Goal: Transaction & Acquisition: Purchase product/service

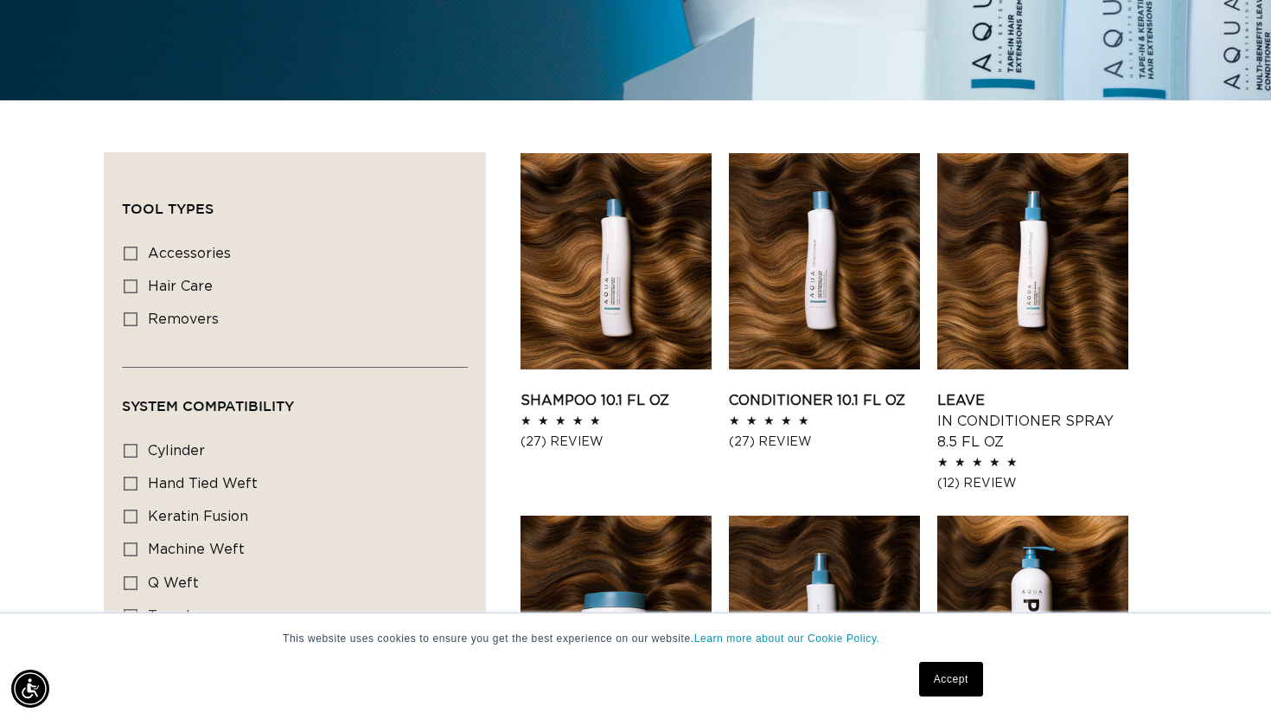
scroll to position [0, 2297]
click at [640, 390] on link "Shampoo 10.1 fl oz" at bounding box center [616, 400] width 191 height 21
click at [805, 390] on link "Conditioner 10.1 fl oz" at bounding box center [824, 400] width 191 height 21
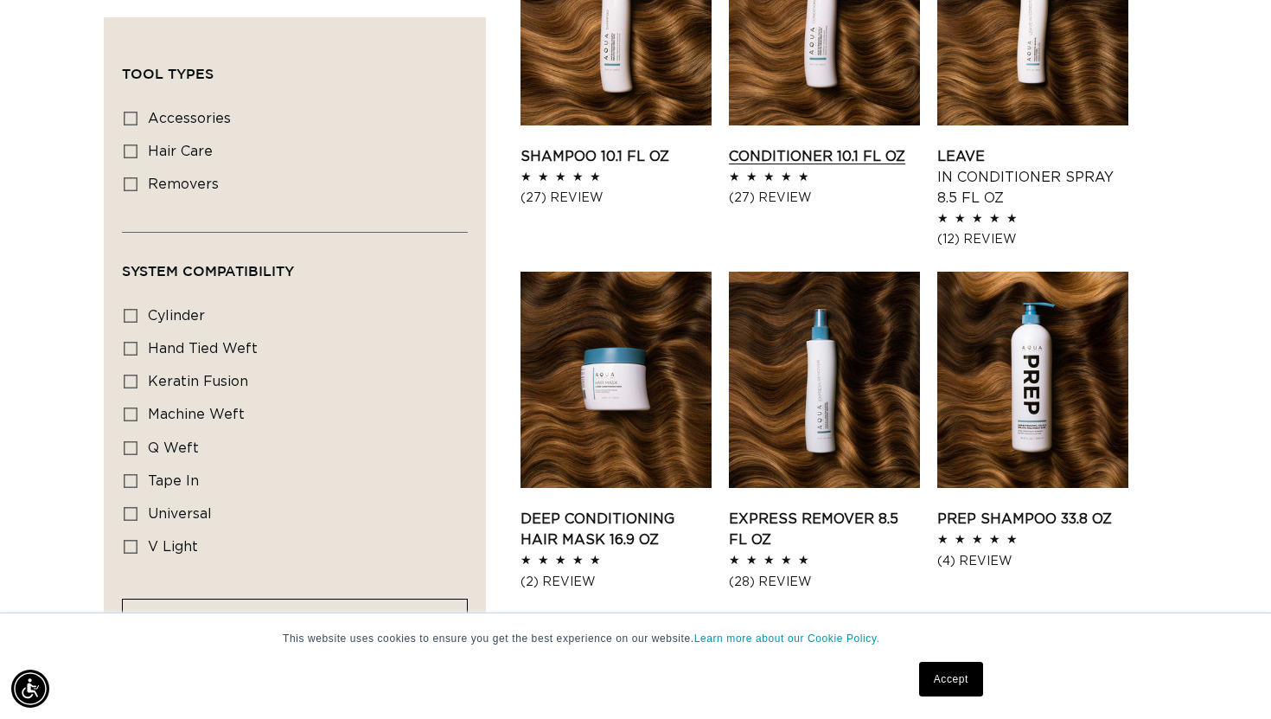
scroll to position [834, 0]
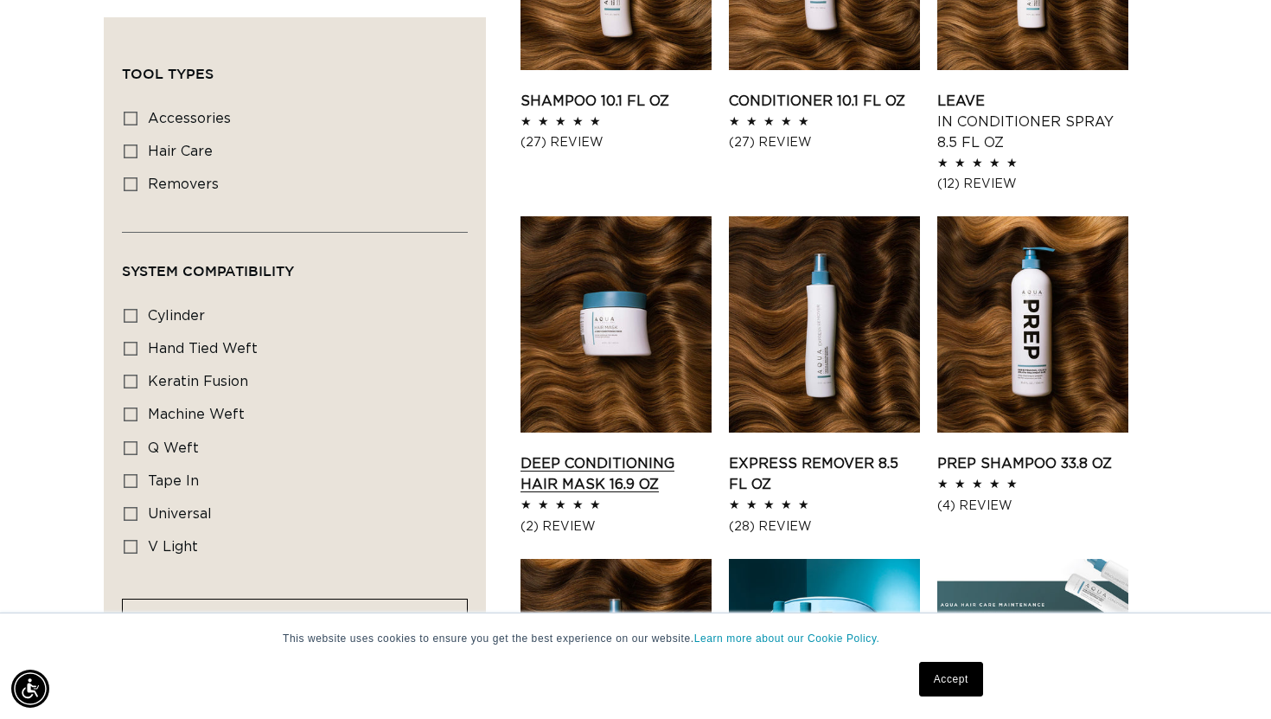
click at [578, 453] on link "Deep Conditioning Hair Mask 16.9 oz" at bounding box center [616, 474] width 191 height 42
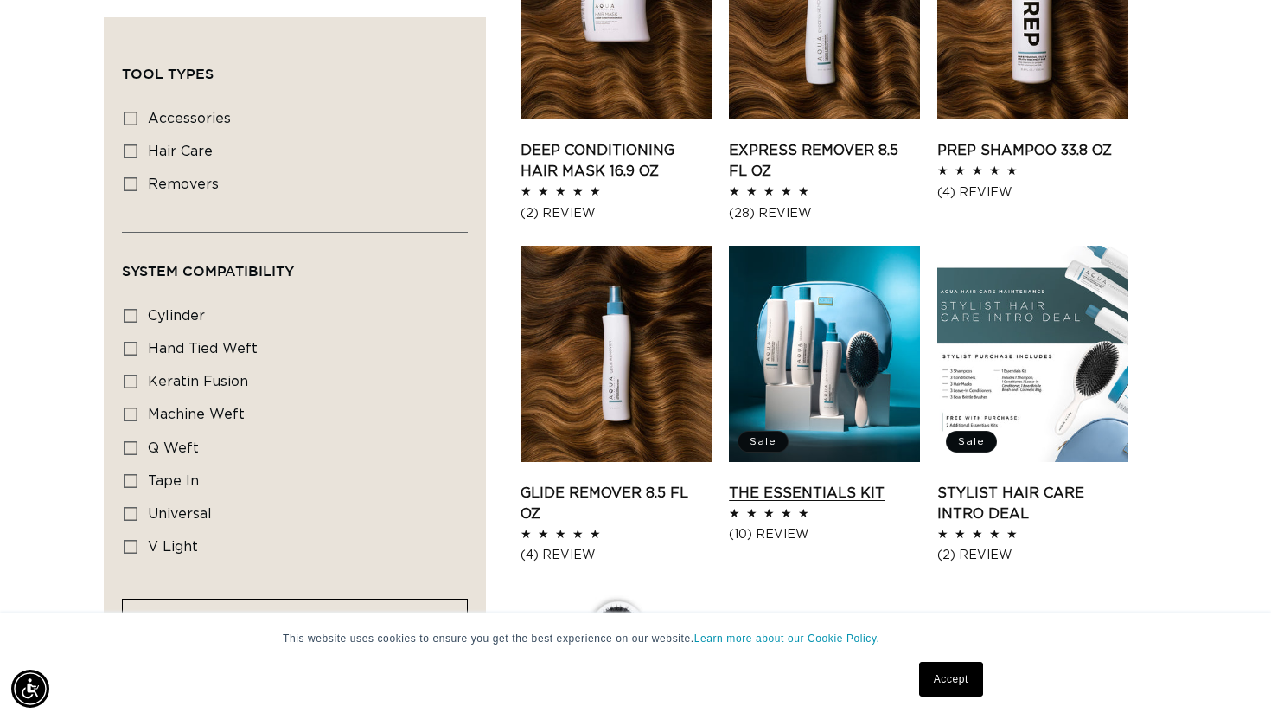
scroll to position [0, 0]
click at [845, 483] on link "The Essentials Kit" at bounding box center [824, 493] width 191 height 21
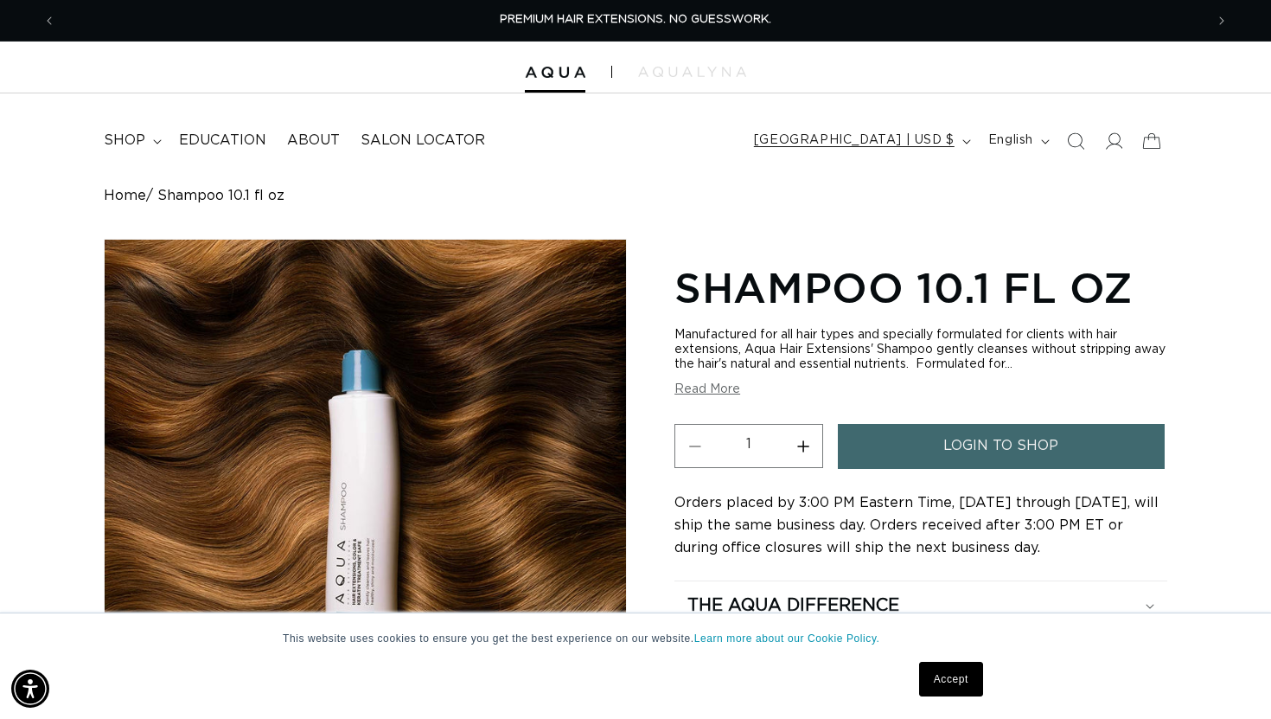
click at [962, 139] on icon "button" at bounding box center [966, 141] width 9 height 5
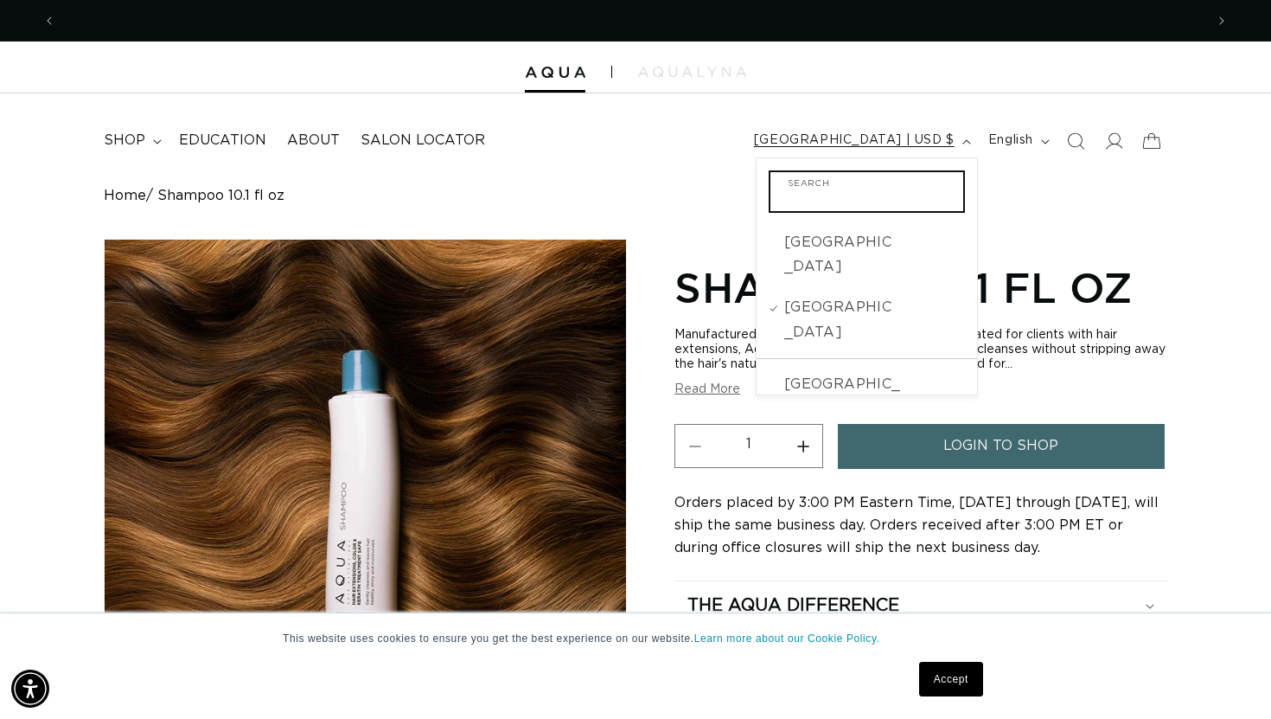
scroll to position [0, 1148]
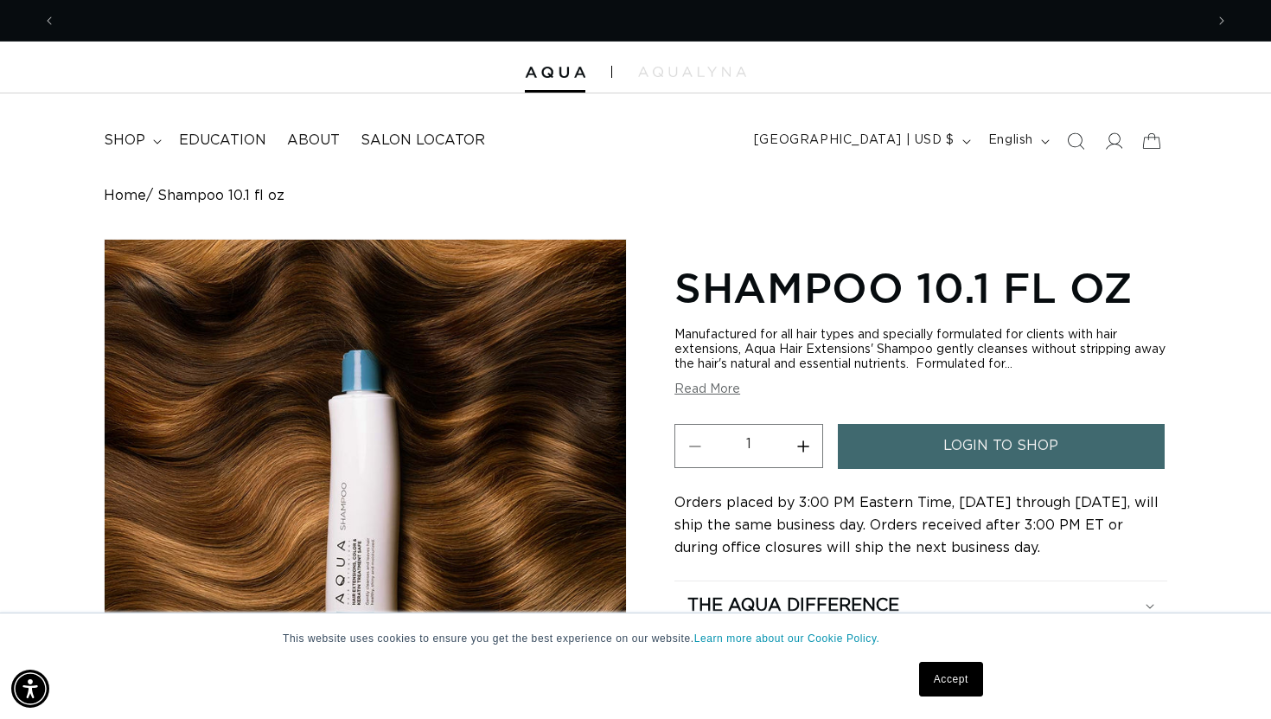
scroll to position [0, 0]
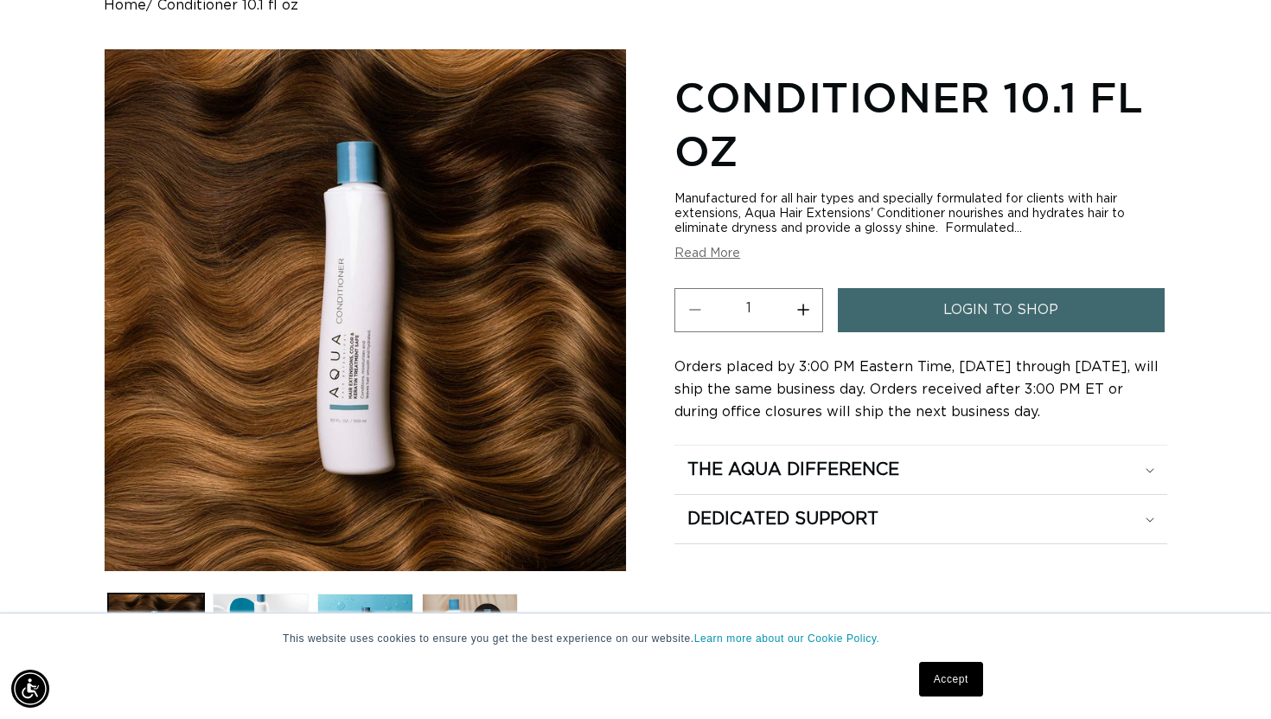
scroll to position [191, 0]
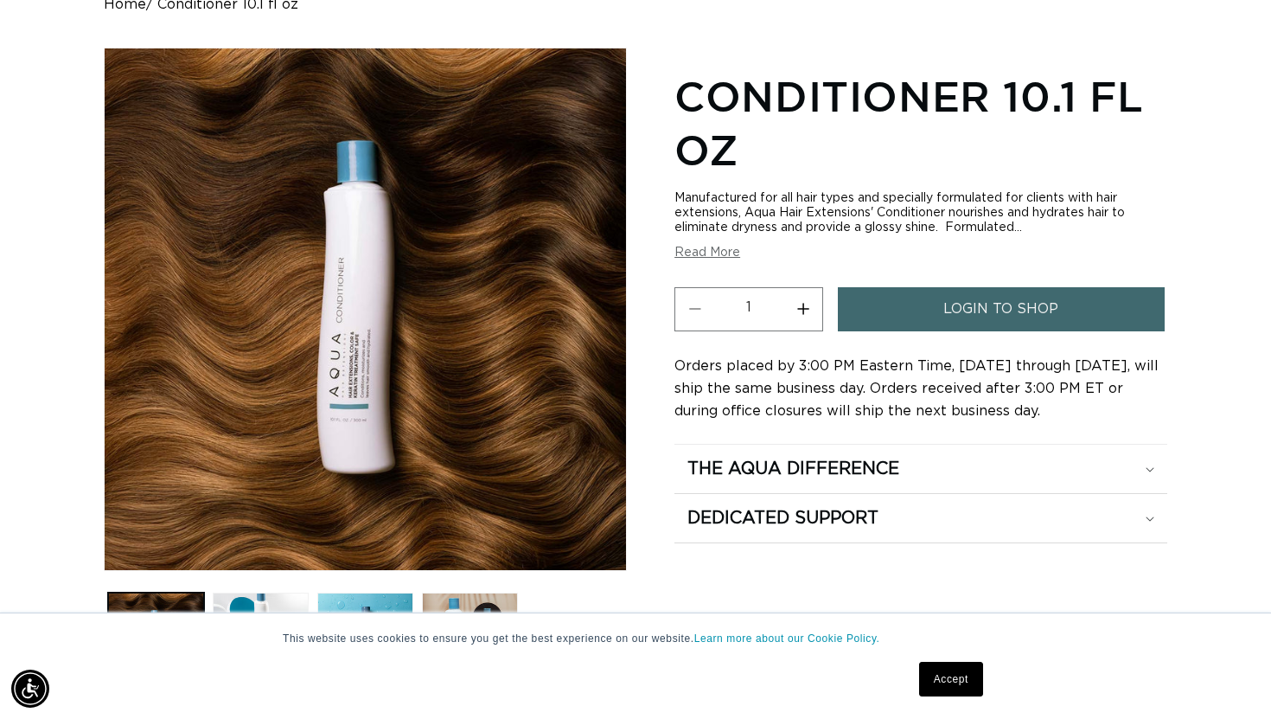
click at [707, 253] on button "Read More" at bounding box center [708, 253] width 66 height 15
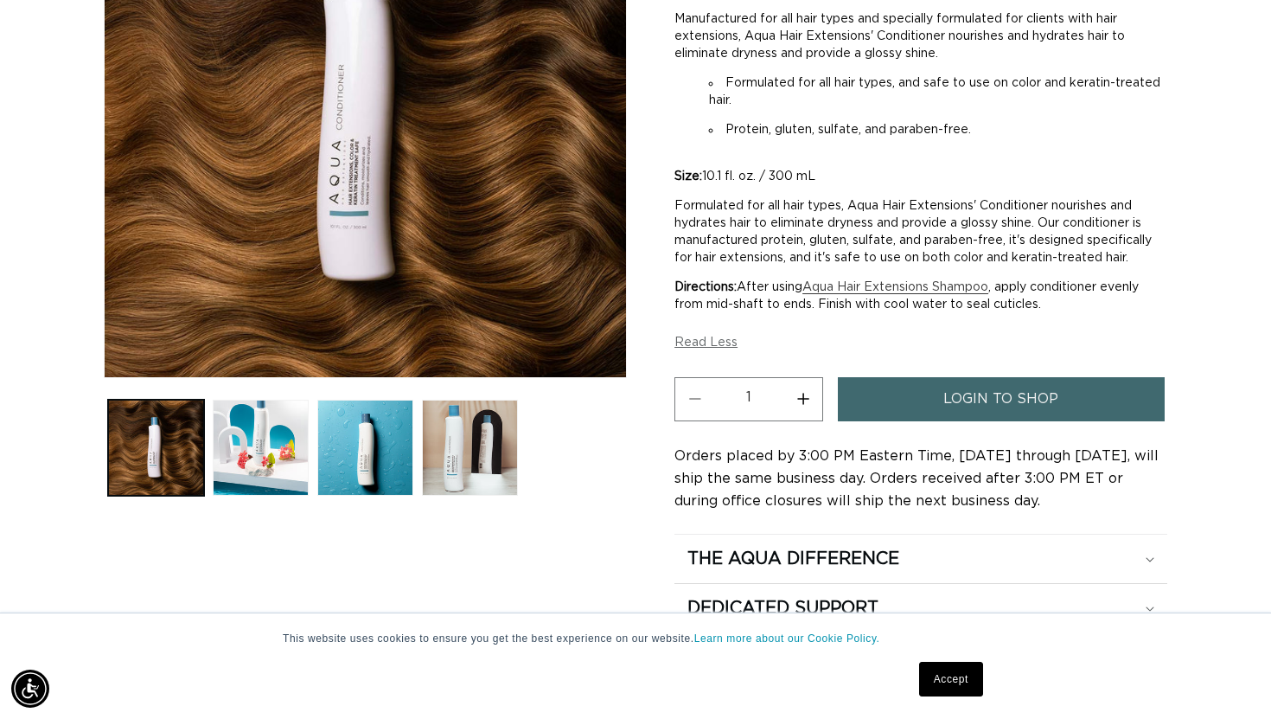
scroll to position [0, 1148]
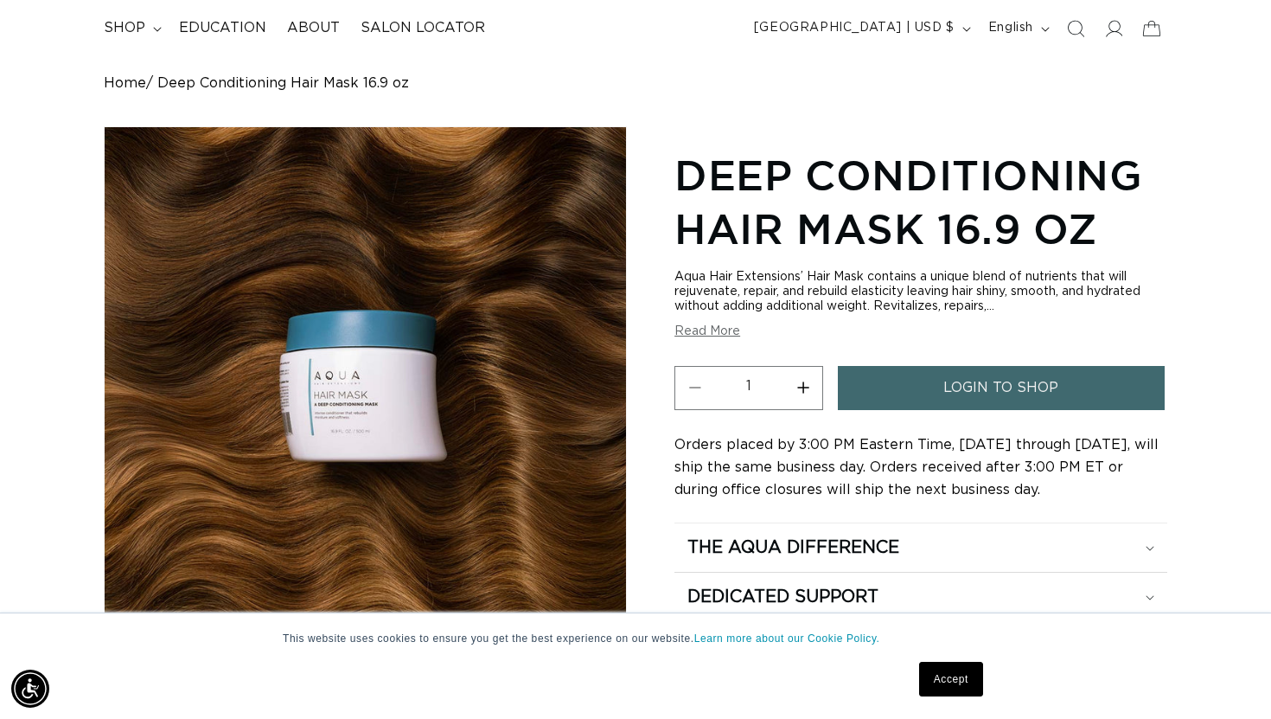
scroll to position [120, 0]
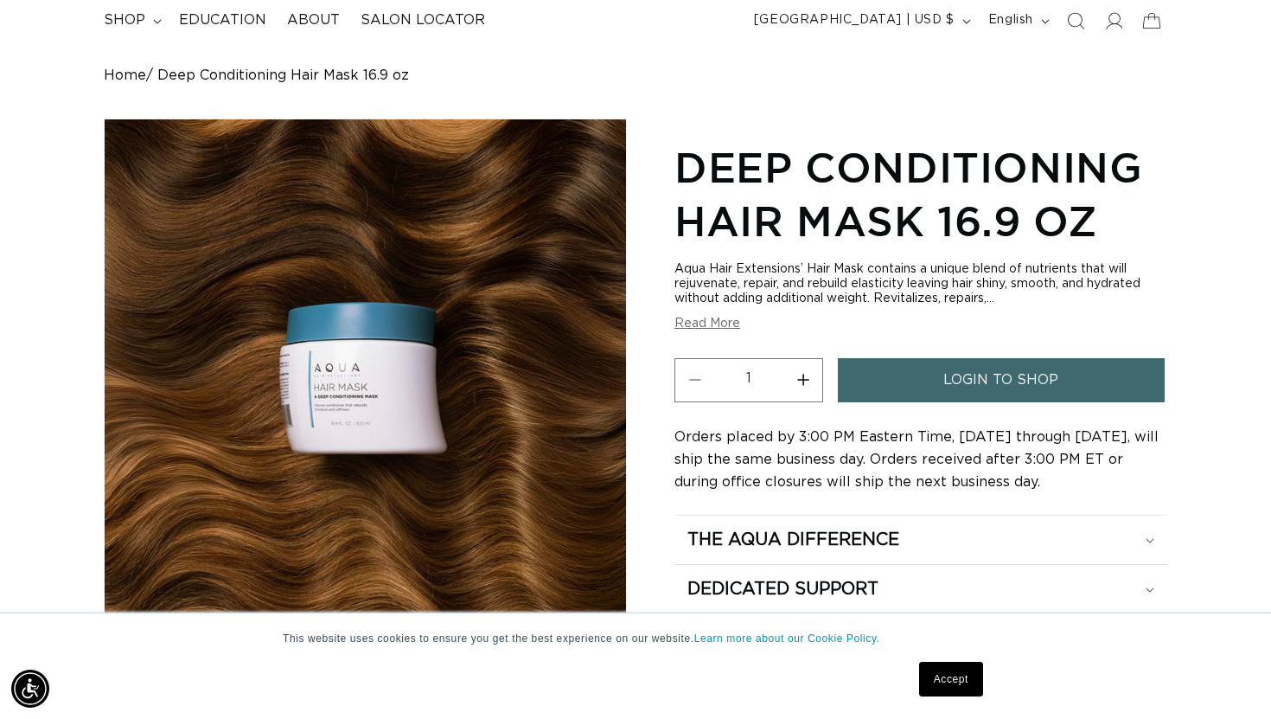
click at [703, 321] on button "Read More" at bounding box center [708, 324] width 66 height 15
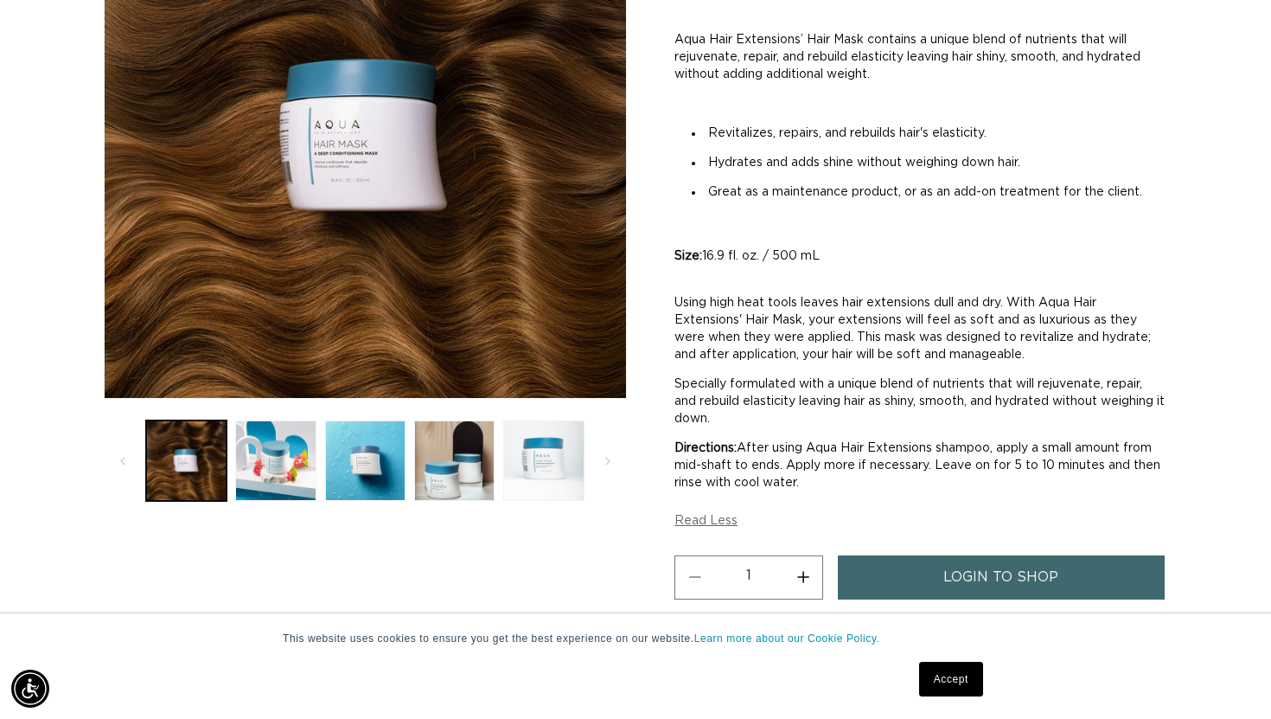
scroll to position [0, 1148]
click at [224, 474] on button "Load image 1 in gallery view" at bounding box center [186, 460] width 80 height 80
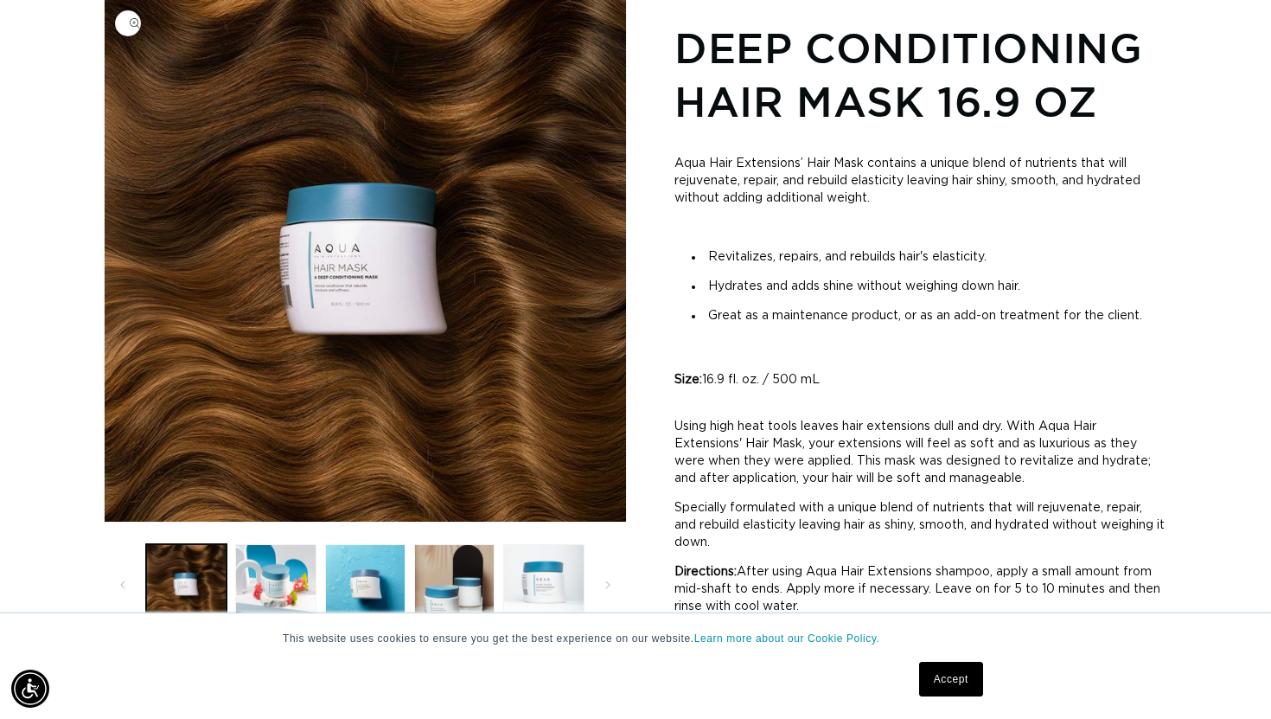
scroll to position [239, 0]
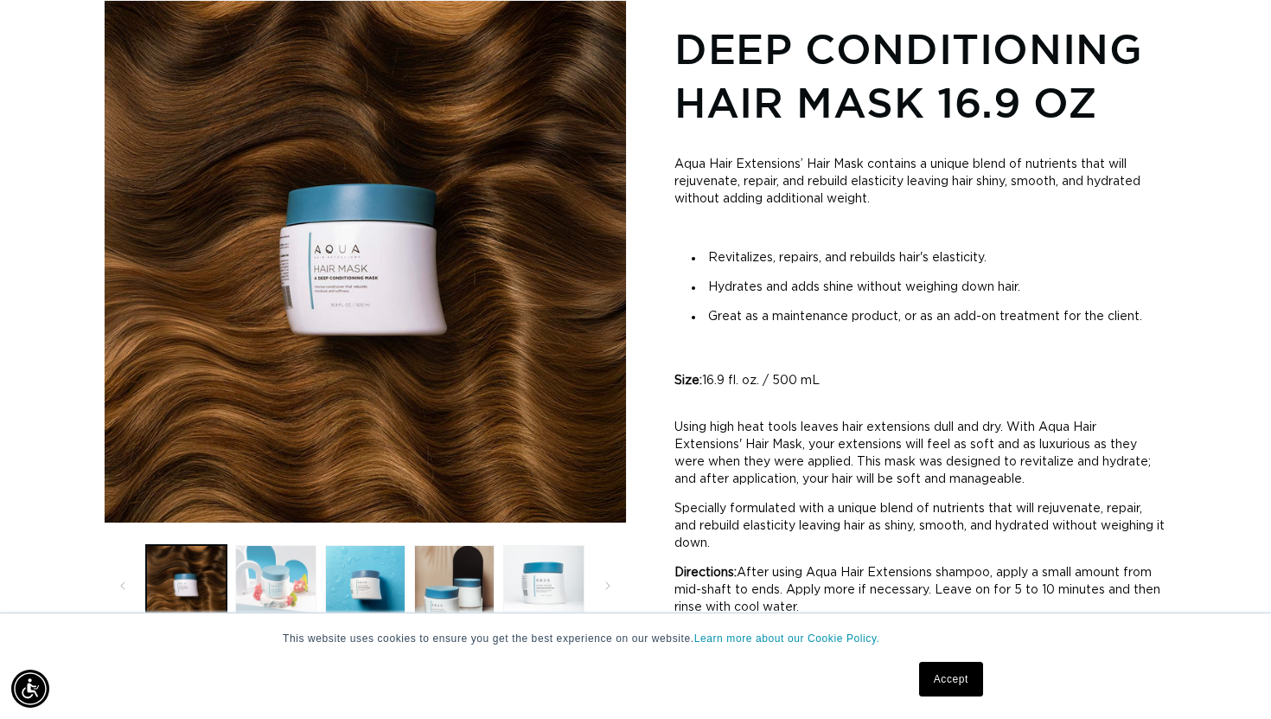
click at [273, 550] on button "Load image 2 in gallery view" at bounding box center [275, 585] width 80 height 80
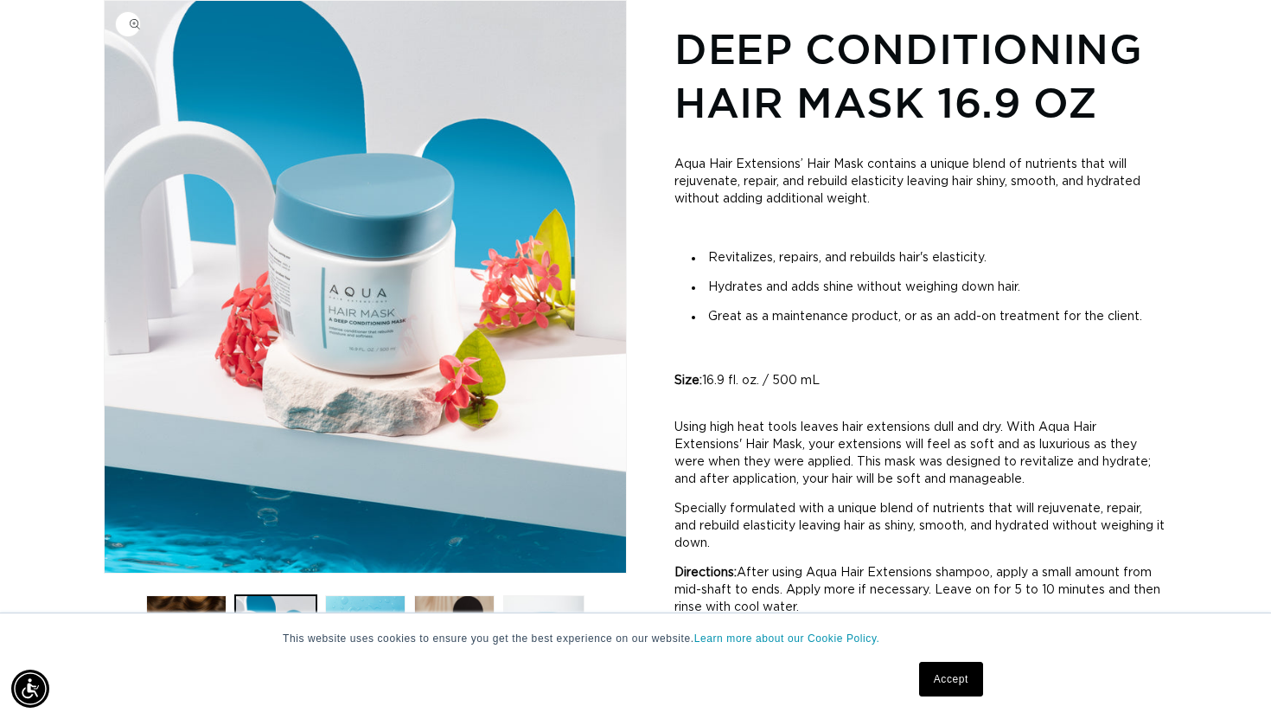
scroll to position [0, 2297]
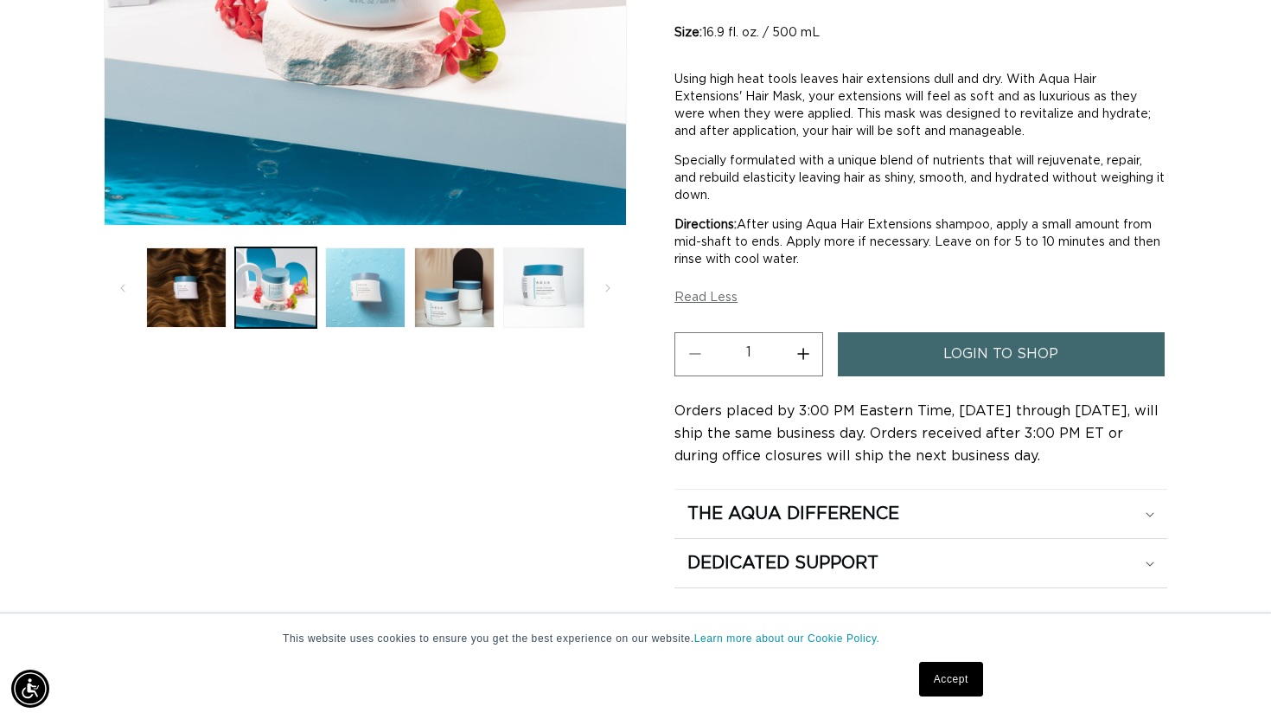
click at [355, 280] on button "Load image 3 in gallery view" at bounding box center [365, 287] width 80 height 80
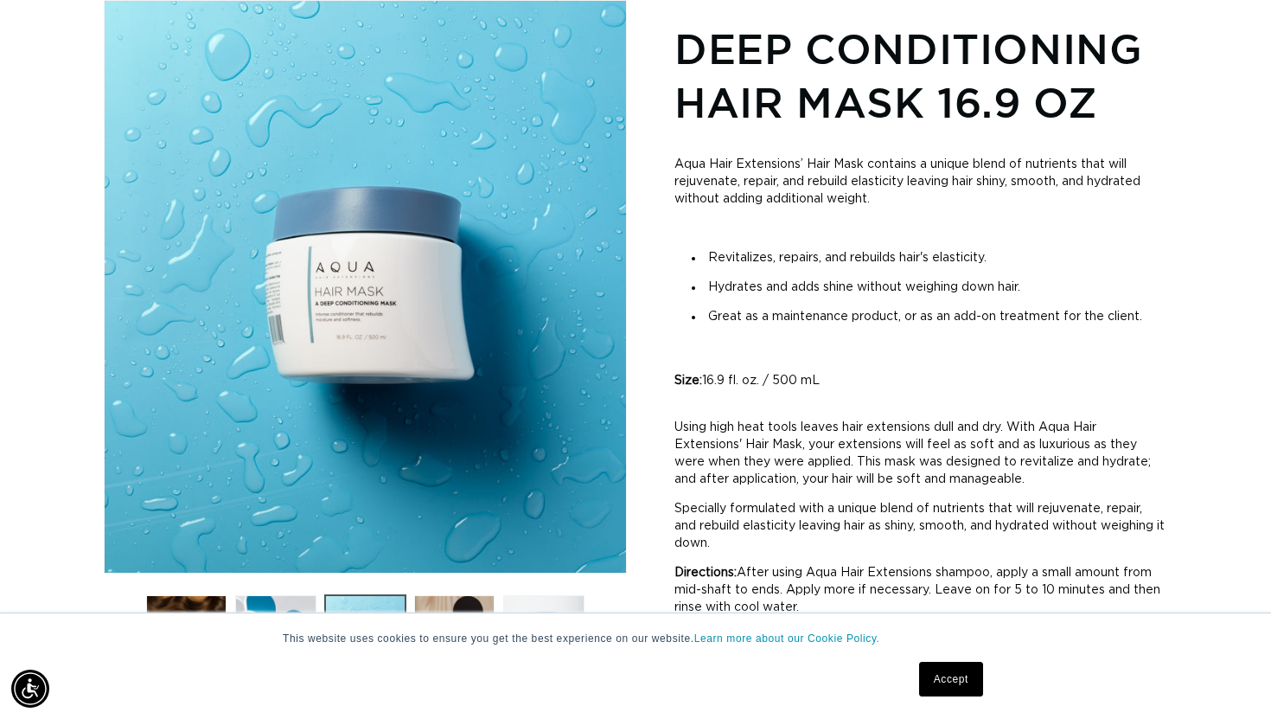
scroll to position [0, 0]
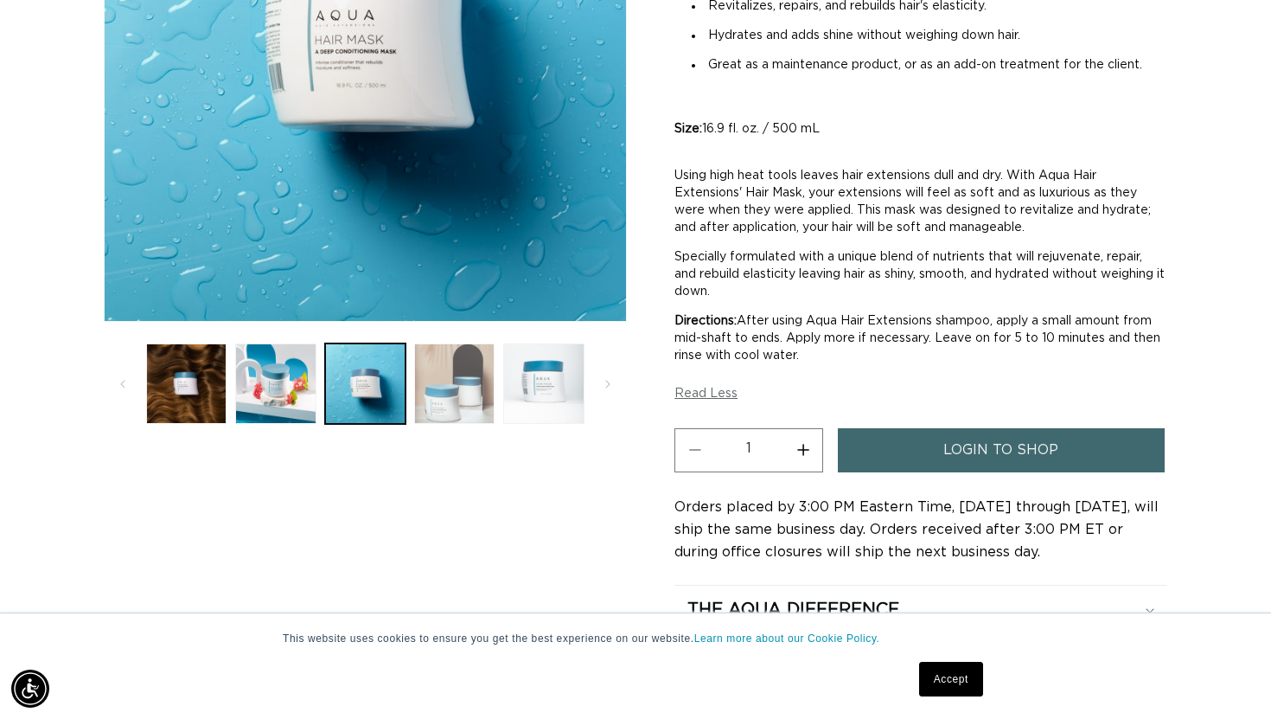
click at [476, 381] on button "Load image 4 in gallery view" at bounding box center [454, 383] width 80 height 80
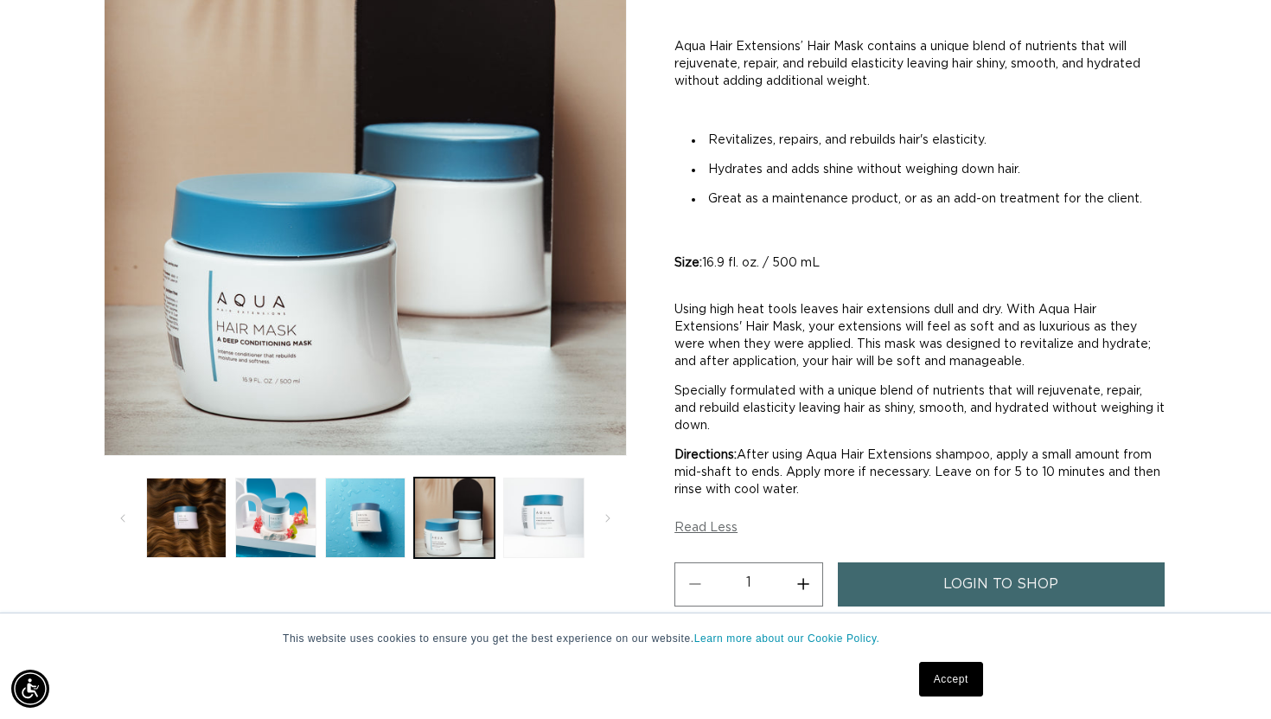
scroll to position [0, 1148]
click at [560, 511] on button "Load image 5 in gallery view" at bounding box center [543, 517] width 80 height 80
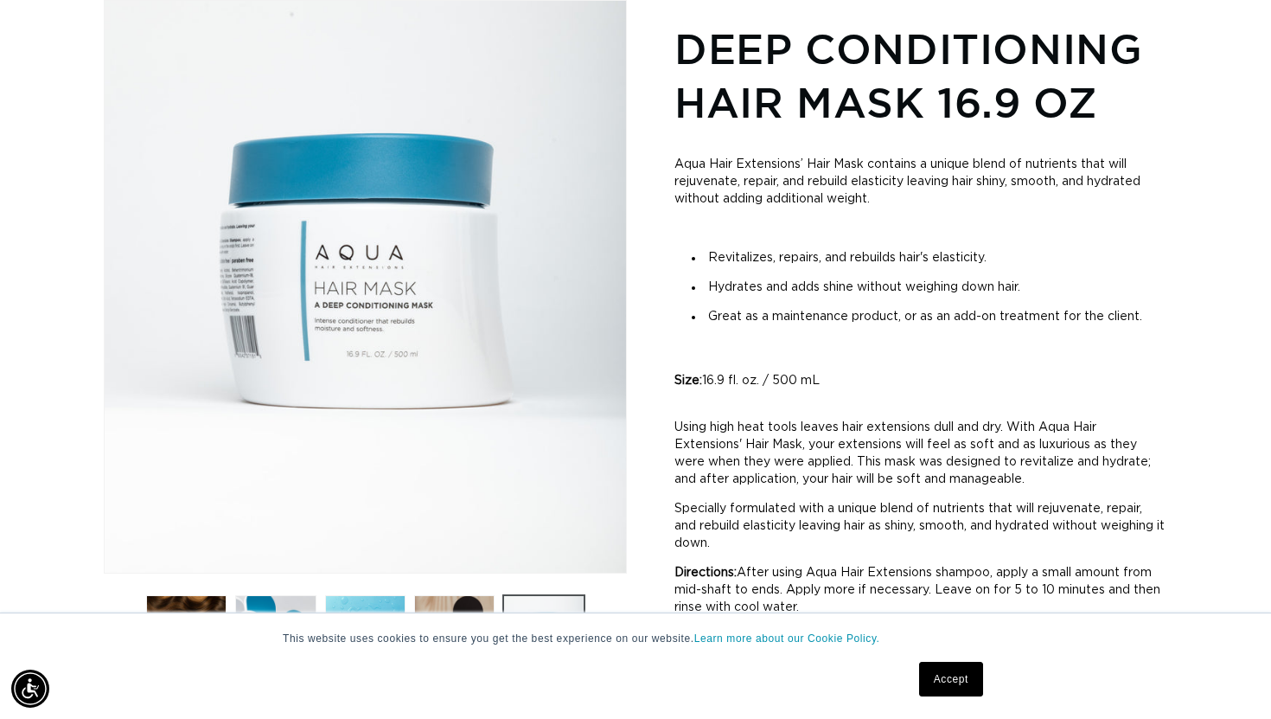
scroll to position [0, 2297]
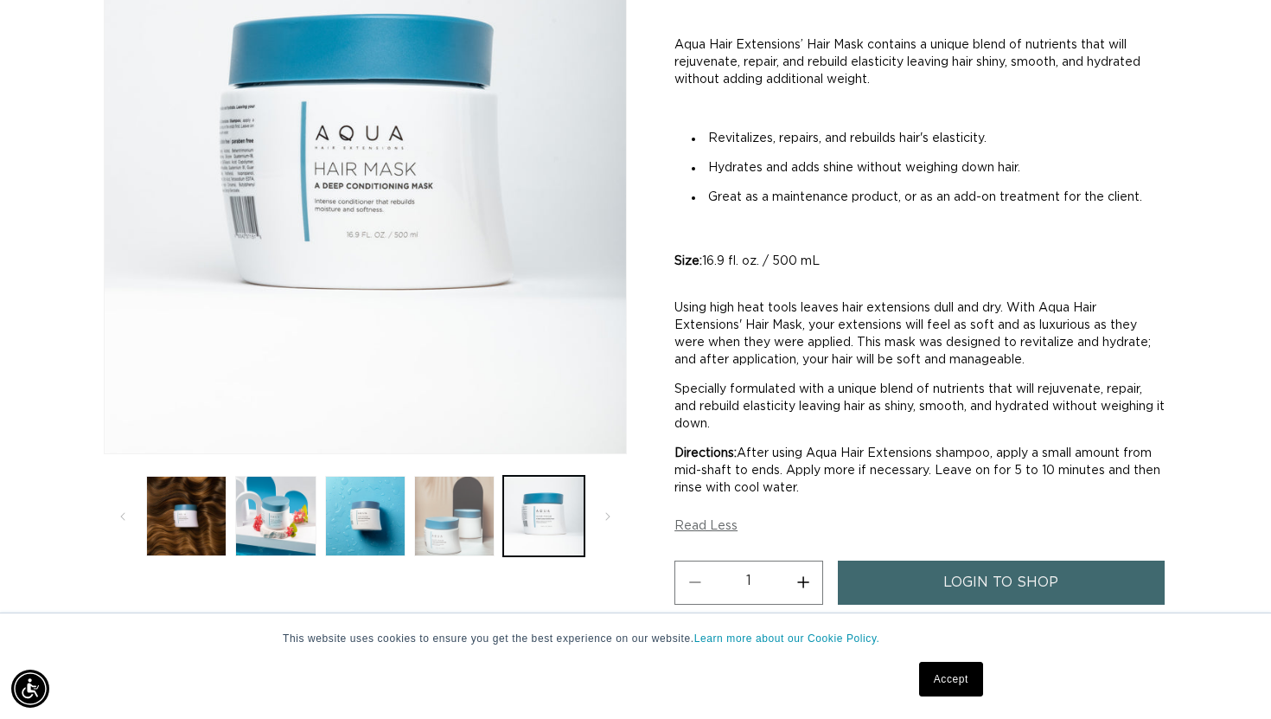
click at [490, 514] on button "Load image 4 in gallery view" at bounding box center [454, 516] width 80 height 80
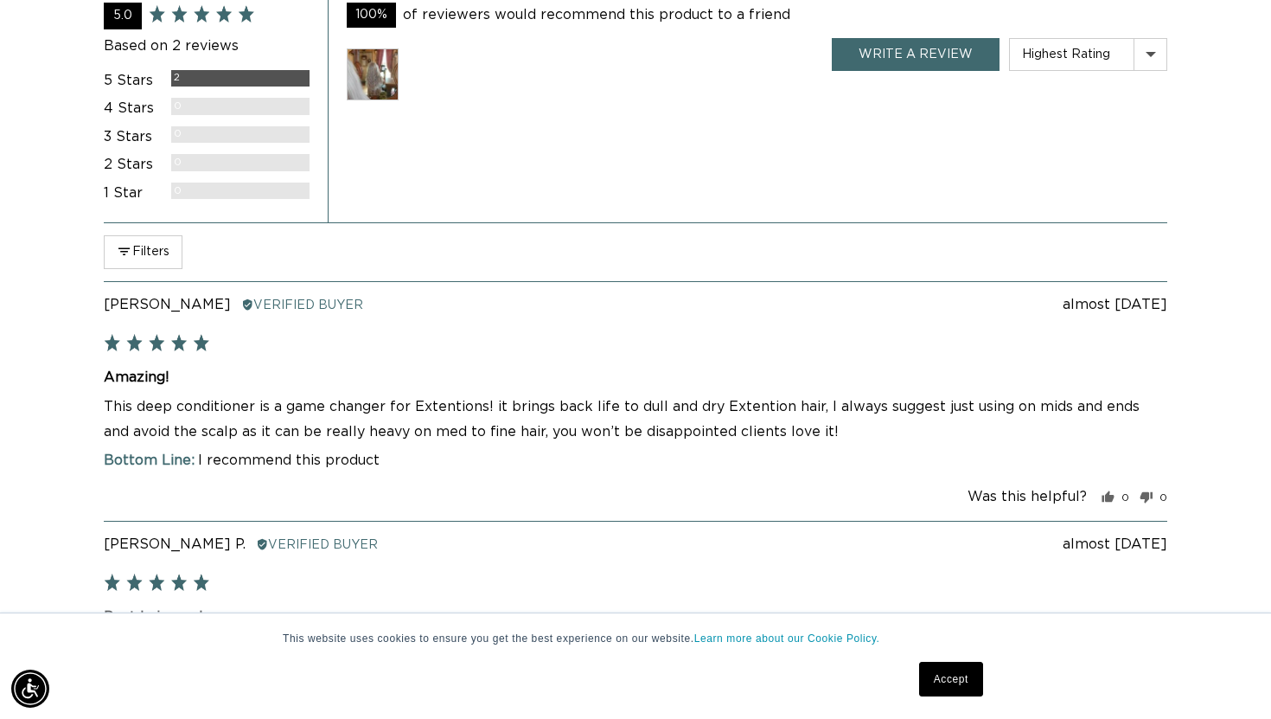
scroll to position [0, 0]
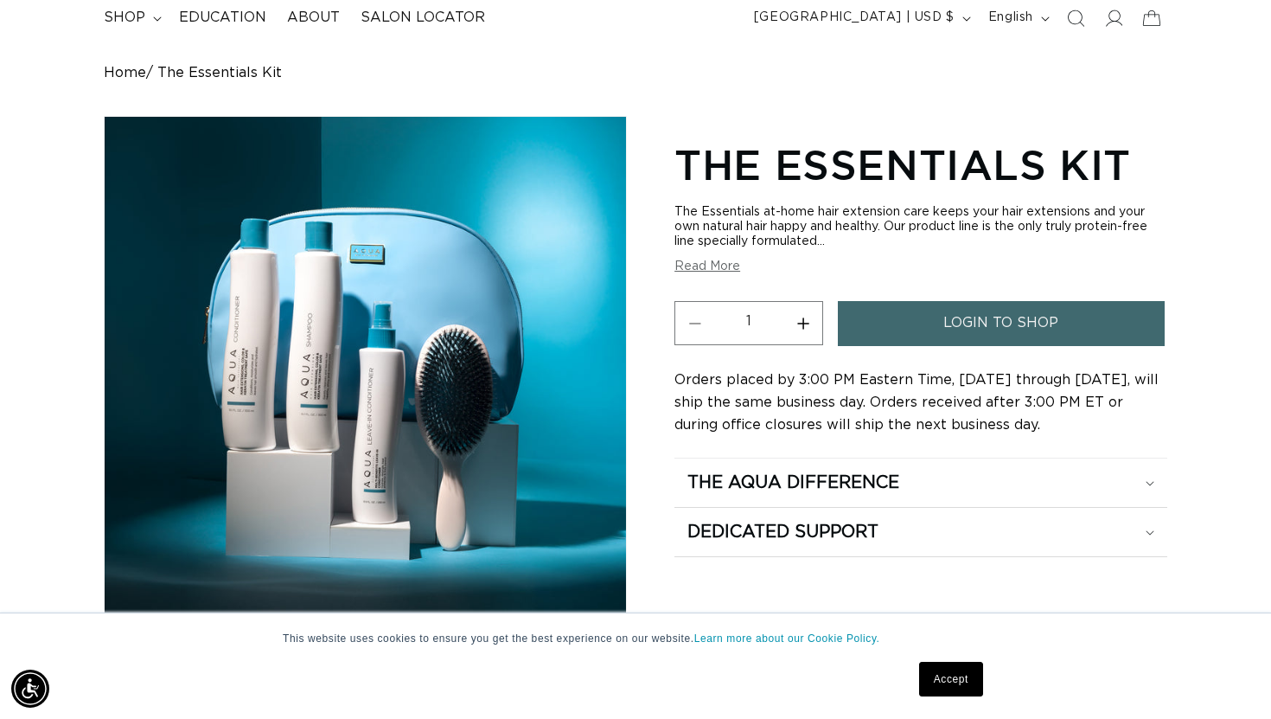
scroll to position [130, 0]
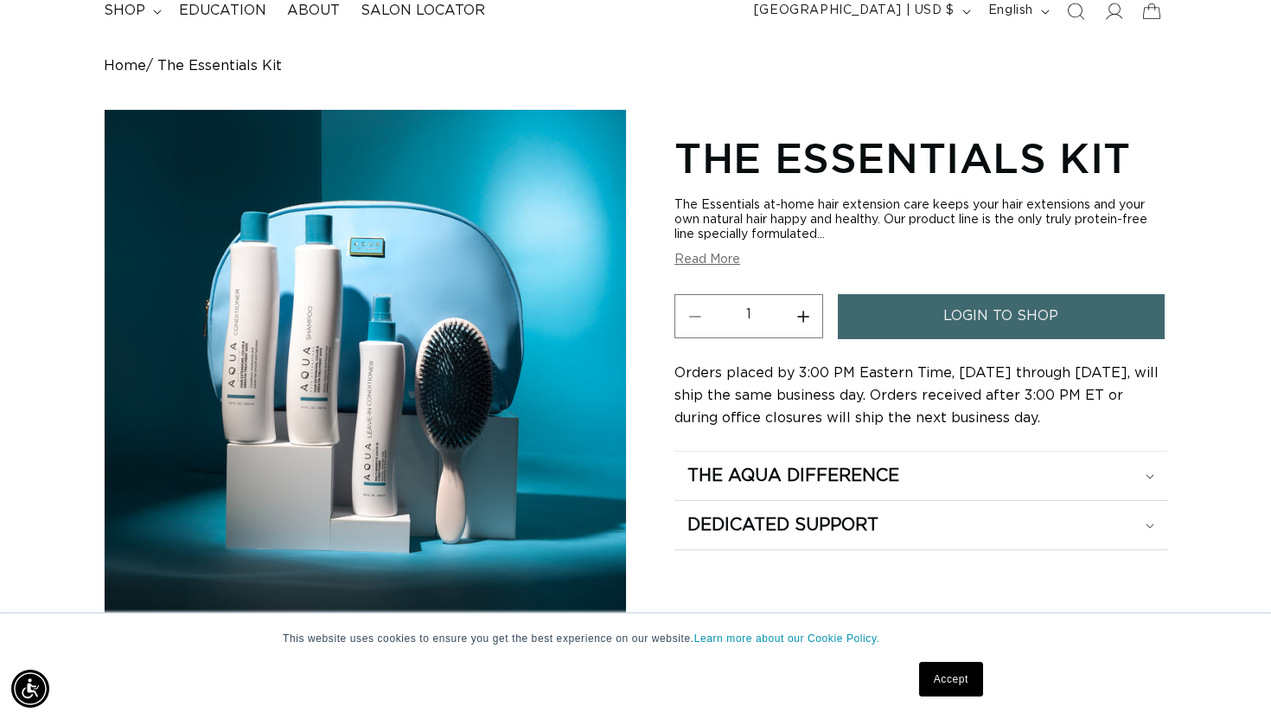
click at [919, 325] on link "login to shop" at bounding box center [1001, 316] width 327 height 44
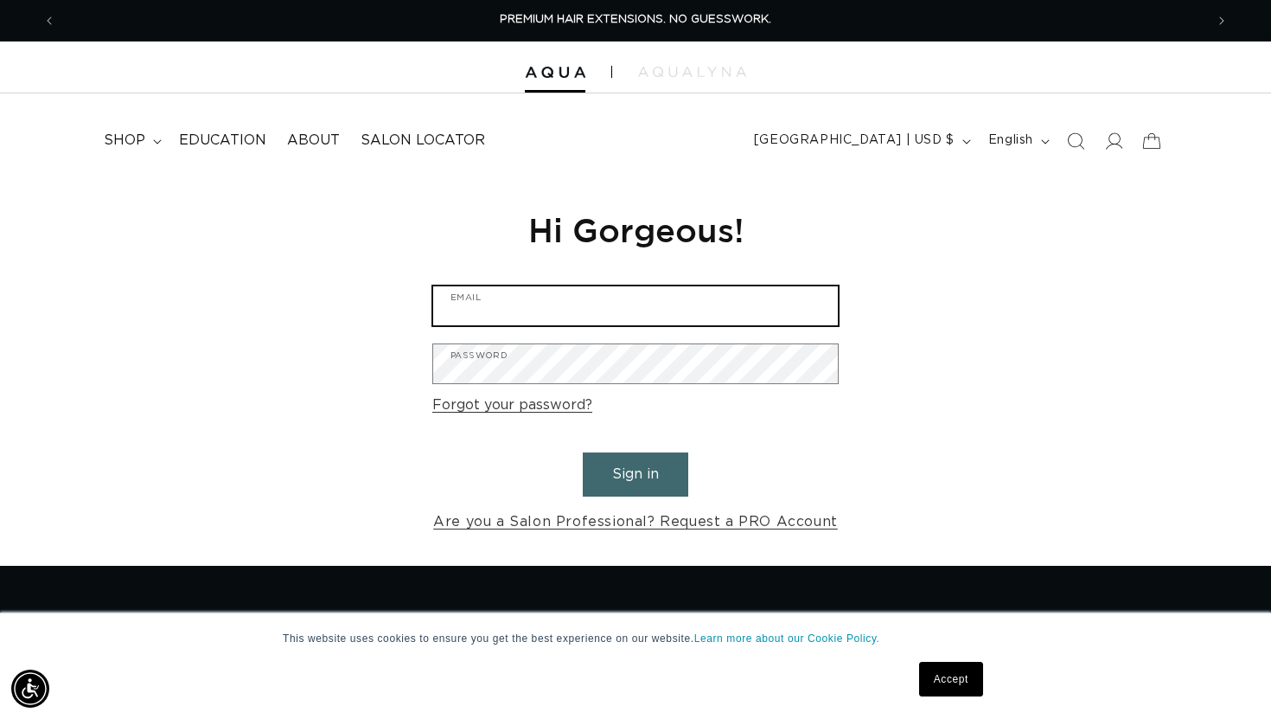
click at [776, 325] on div "Email" at bounding box center [635, 305] width 406 height 41
